Goal: Find contact information: Find contact information

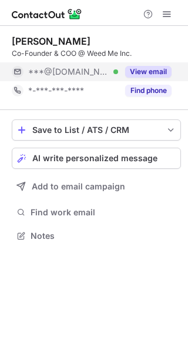
scroll to position [227, 188]
click at [144, 72] on button "View email" at bounding box center [148, 72] width 46 height 12
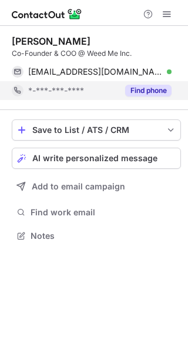
click at [143, 92] on button "Find phone" at bounding box center [148, 91] width 46 height 12
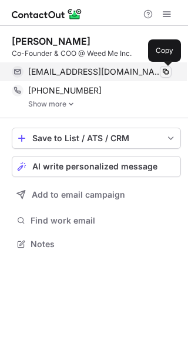
click at [166, 71] on span at bounding box center [165, 71] width 9 height 9
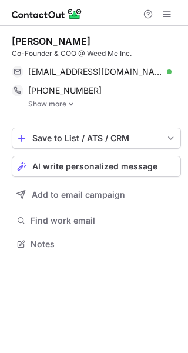
click at [69, 103] on img at bounding box center [71, 104] width 7 height 8
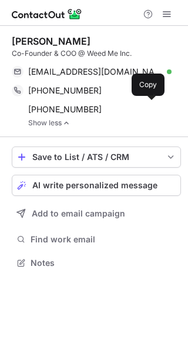
scroll to position [254, 188]
